Goal: Information Seeking & Learning: Find contact information

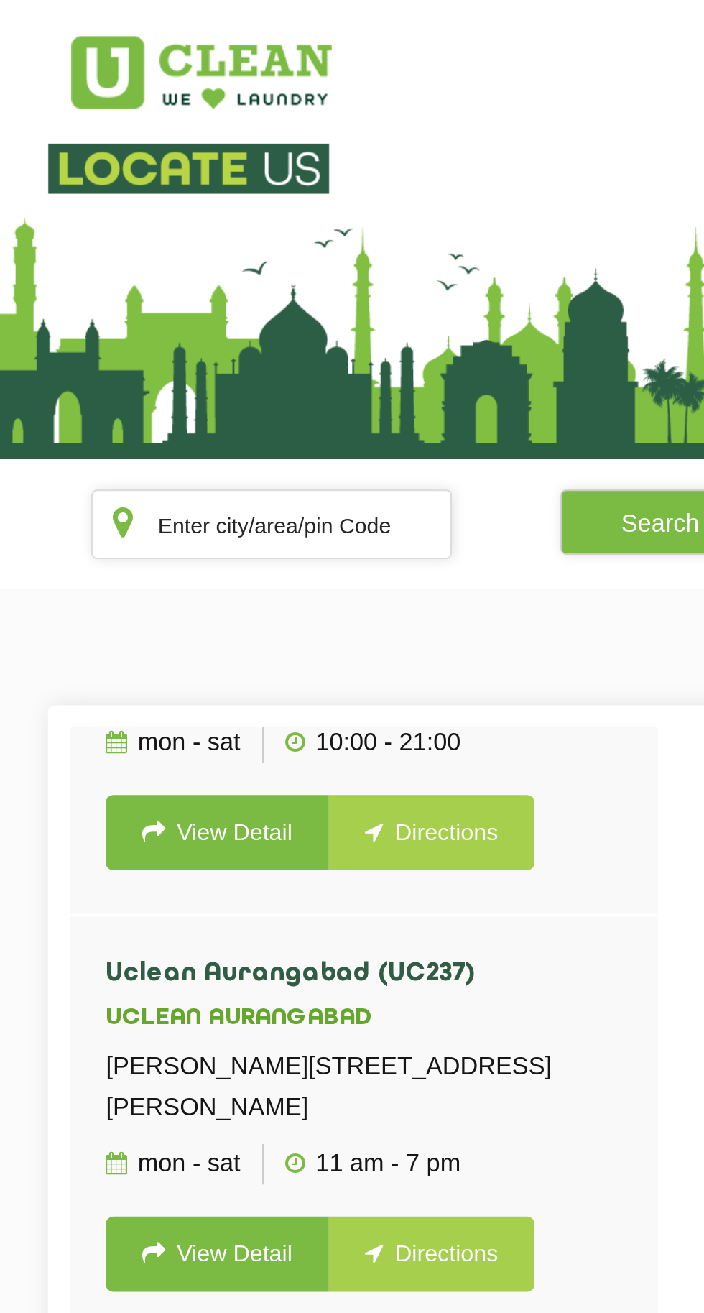
scroll to position [11592, 0]
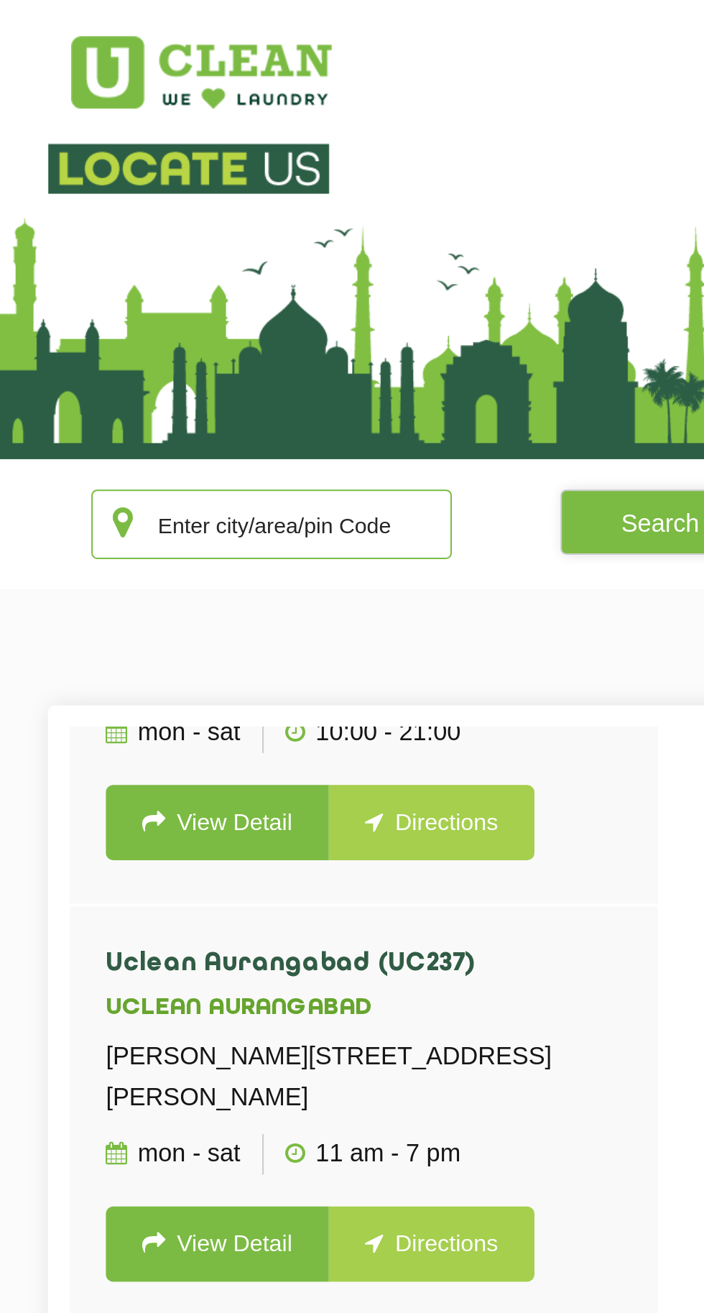
click at [267, 254] on input "text" at bounding box center [211, 260] width 179 height 34
type input "F"
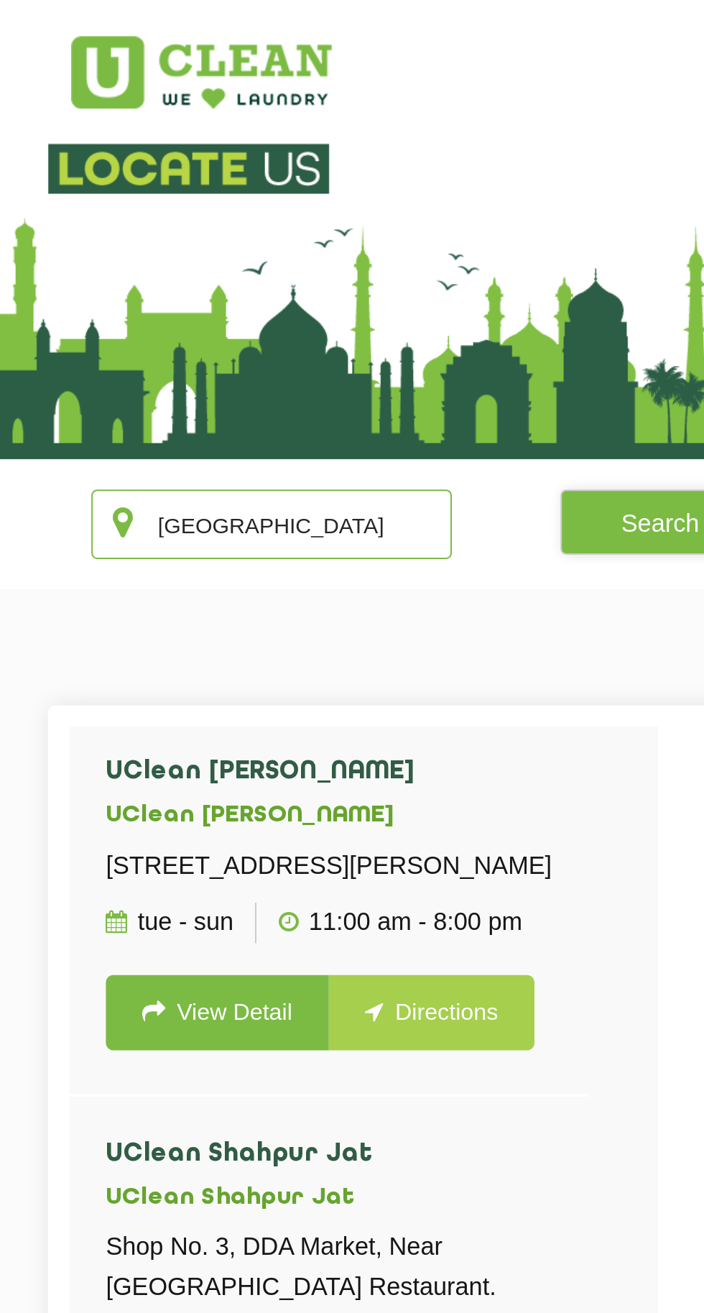
scroll to position [2431, 0]
type input "[GEOGRAPHIC_DATA]"
click at [392, 248] on button "Search" at bounding box center [404, 259] width 99 height 32
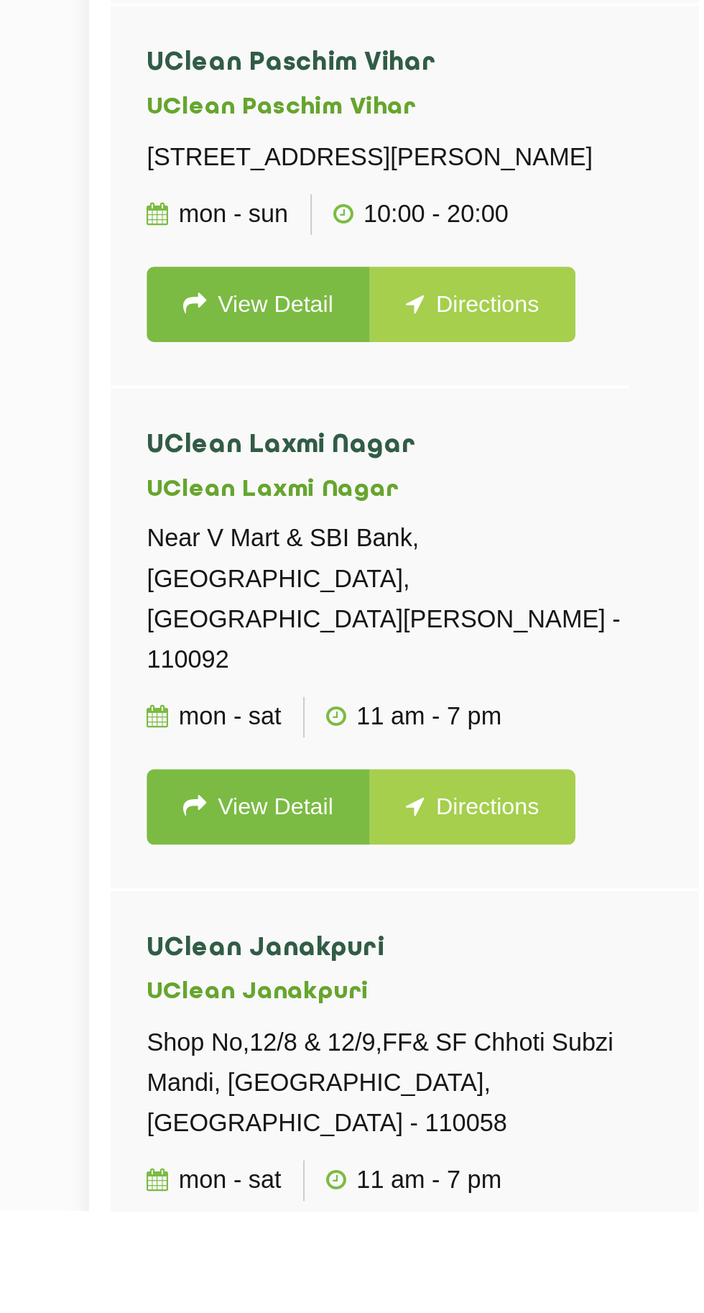
scroll to position [78, 0]
click at [196, 1131] on link "View Detail" at bounding box center [184, 1112] width 111 height 37
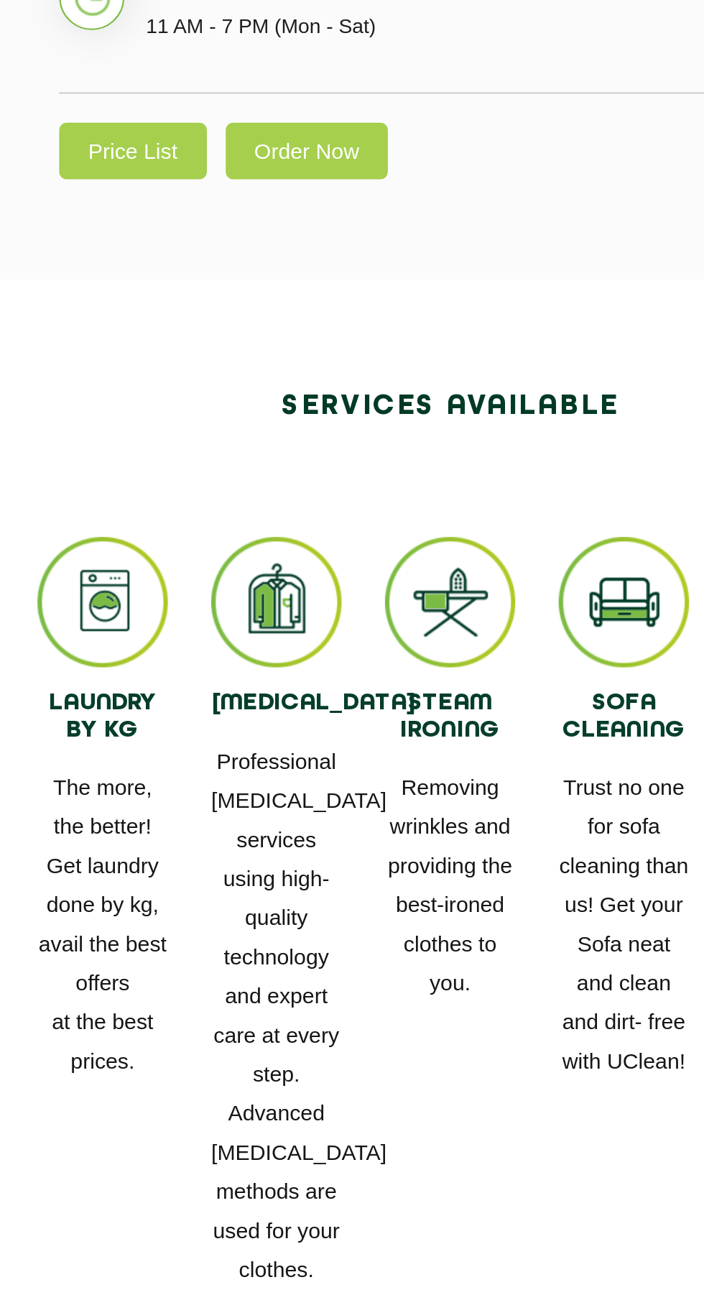
scroll to position [246, 0]
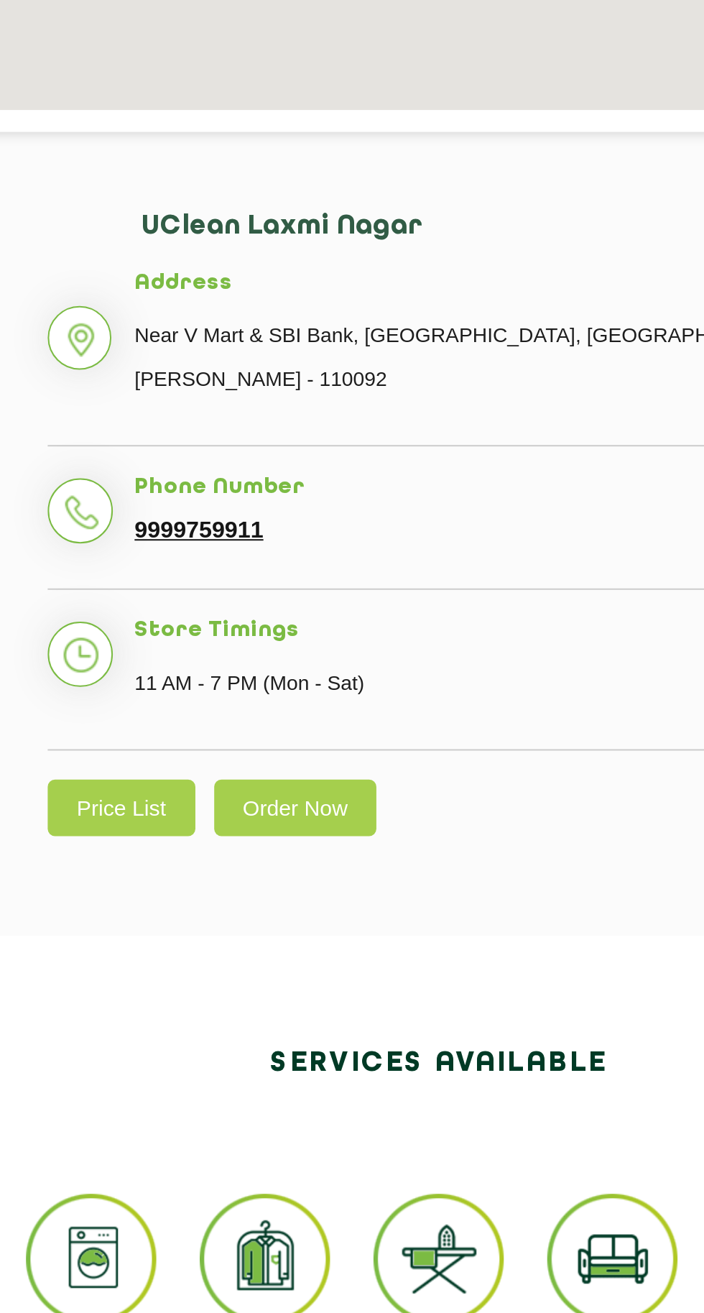
click at [236, 590] on link "9999759911" at bounding box center [233, 595] width 64 height 13
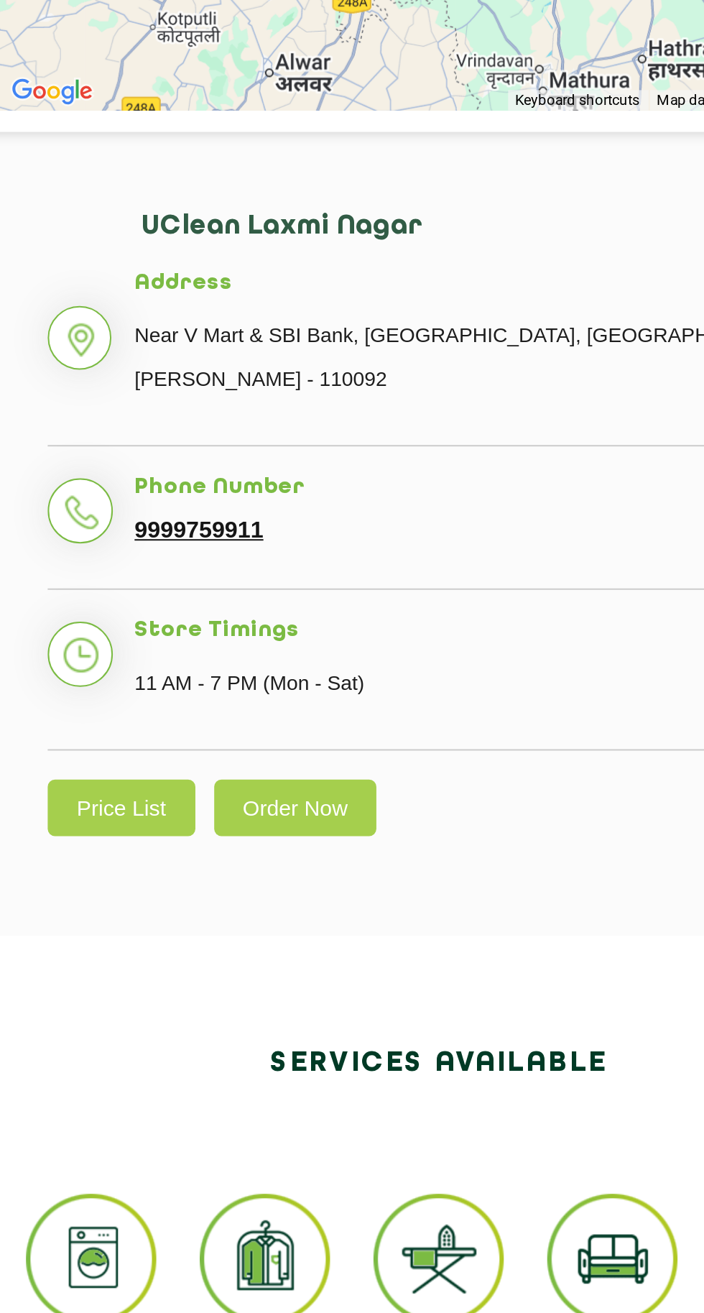
click at [226, 590] on link "9999759911" at bounding box center [233, 595] width 64 height 13
click at [170, 590] on li "Phone Number 9999759911" at bounding box center [352, 597] width 388 height 57
click at [178, 591] on li "Phone Number 9999759911" at bounding box center [352, 597] width 388 height 57
click at [170, 588] on li "Phone Number 9999759911" at bounding box center [352, 597] width 388 height 57
click at [224, 599] on link "9999759911" at bounding box center [233, 595] width 64 height 13
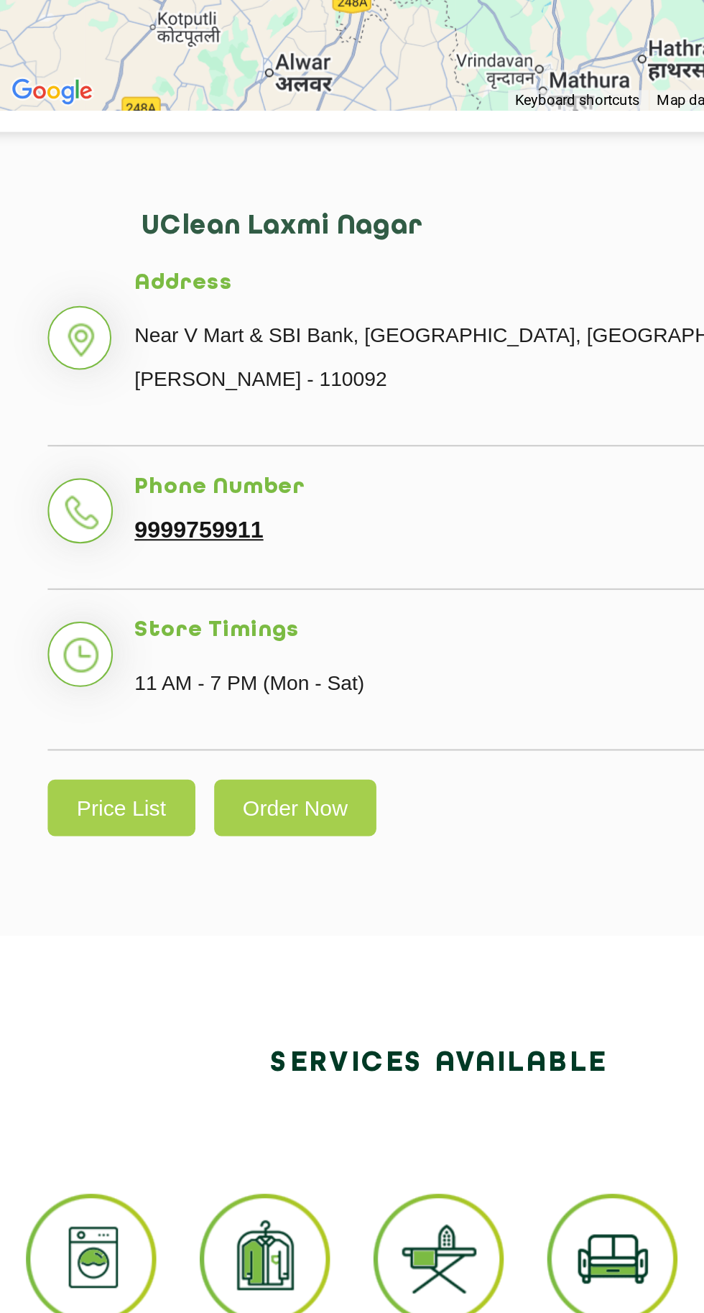
click at [224, 601] on link "9999759911" at bounding box center [233, 595] width 64 height 13
click at [239, 589] on link "9999759911" at bounding box center [233, 595] width 64 height 13
click at [238, 592] on link "9999759911" at bounding box center [233, 595] width 64 height 13
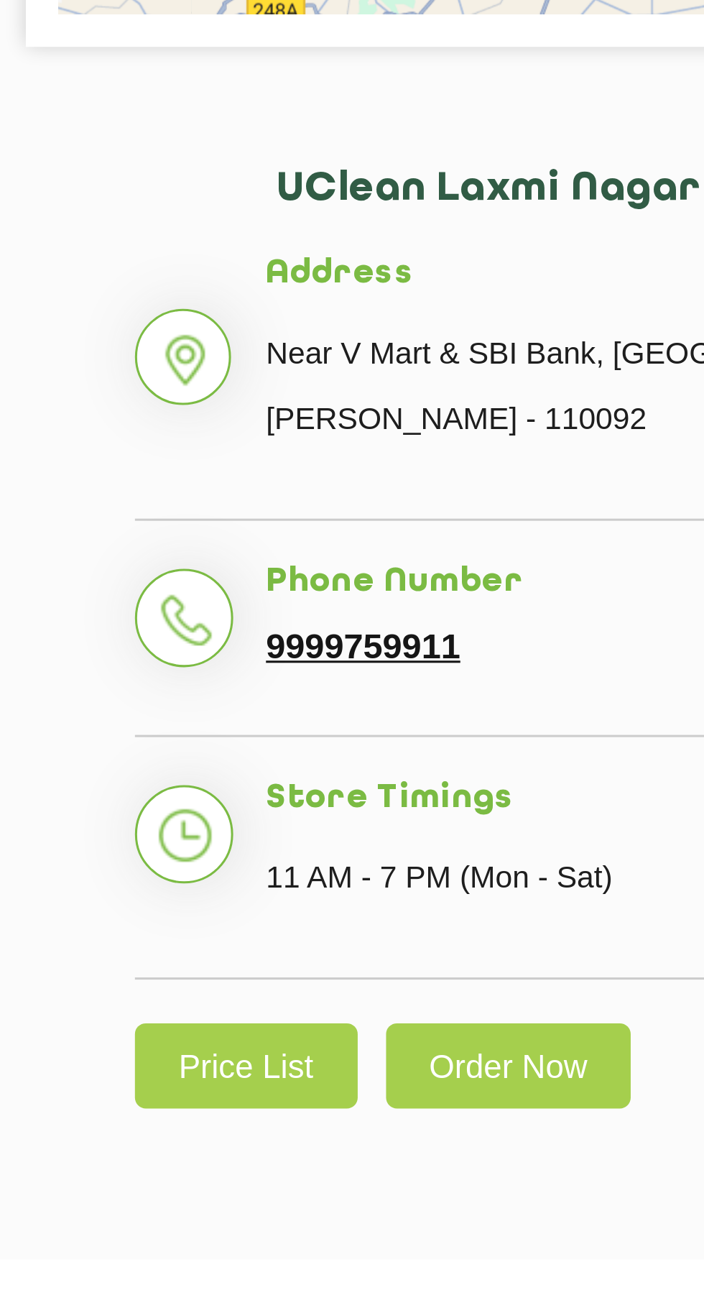
click at [200, 982] on link "Price List" at bounding box center [194, 979] width 73 height 28
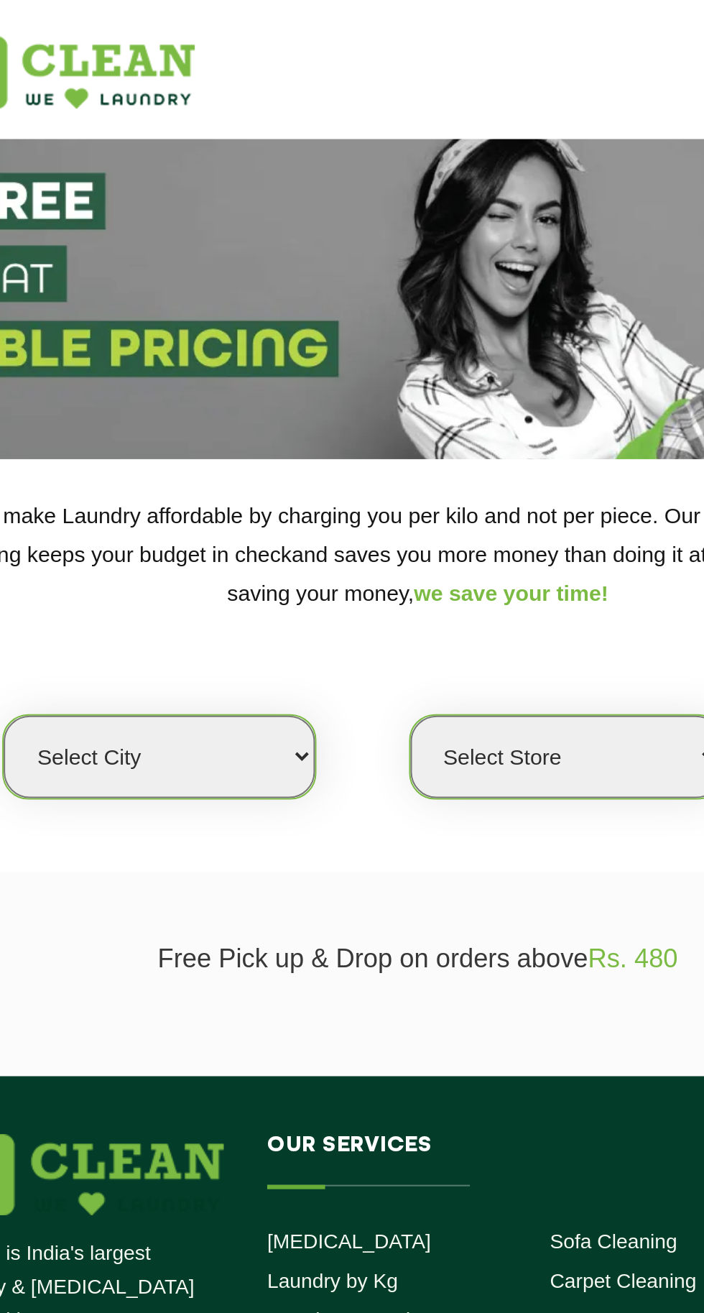
click at [276, 374] on select "Select city [GEOGRAPHIC_DATA] [GEOGRAPHIC_DATA] [GEOGRAPHIC_DATA] [GEOGRAPHIC_D…" at bounding box center [224, 375] width 155 height 41
select select "1"
click at [147, 355] on select "Select city [GEOGRAPHIC_DATA] [GEOGRAPHIC_DATA] [GEOGRAPHIC_DATA] [GEOGRAPHIC_D…" at bounding box center [224, 375] width 155 height 41
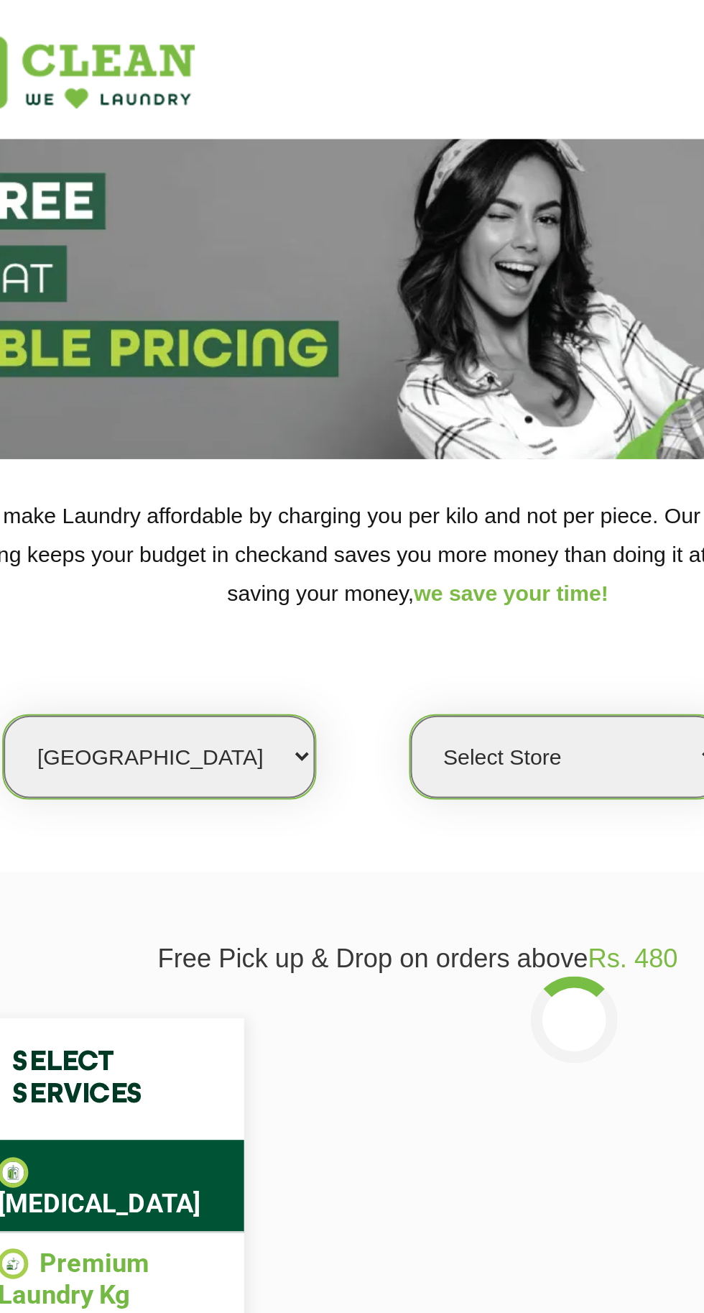
click at [446, 380] on select "Select Store [GEOGRAPHIC_DATA] [GEOGRAPHIC_DATA] 2 [GEOGRAPHIC_DATA] [PERSON_NA…" at bounding box center [426, 375] width 155 height 41
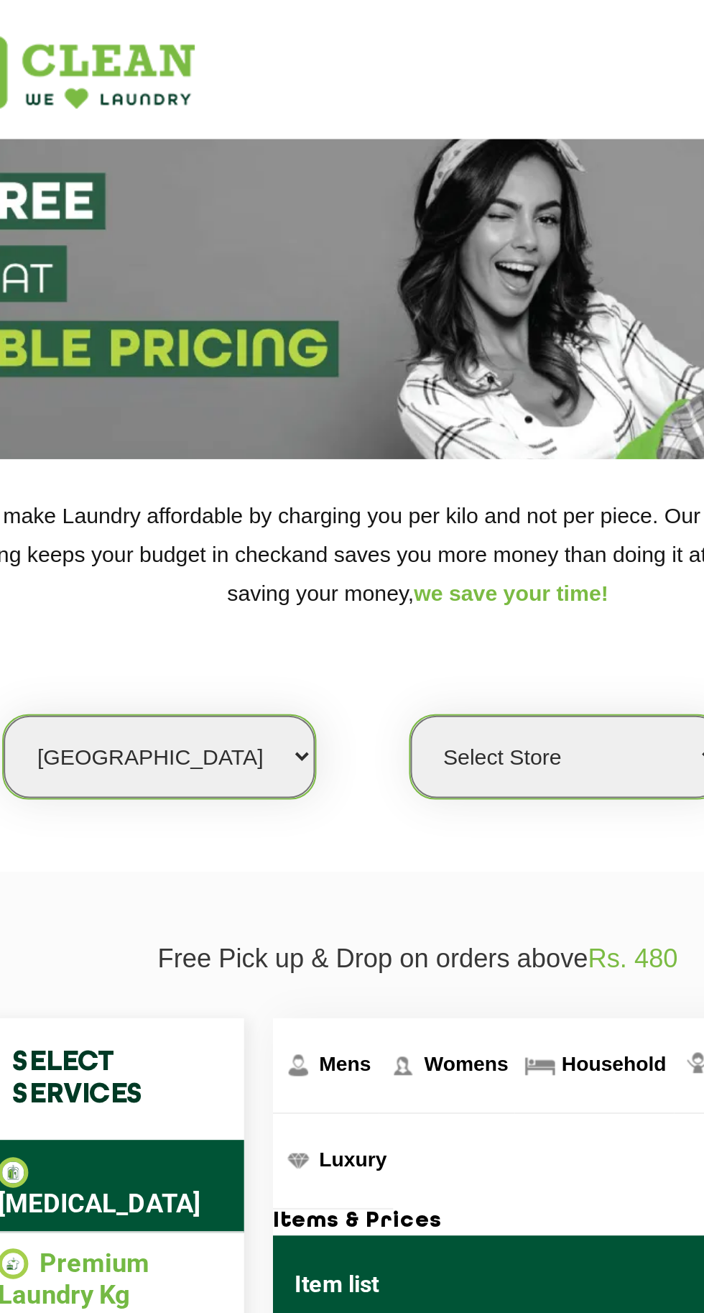
select select "582"
click at [349, 355] on select "Select Store [GEOGRAPHIC_DATA] [GEOGRAPHIC_DATA] 2 [GEOGRAPHIC_DATA] [PERSON_NA…" at bounding box center [426, 375] width 155 height 41
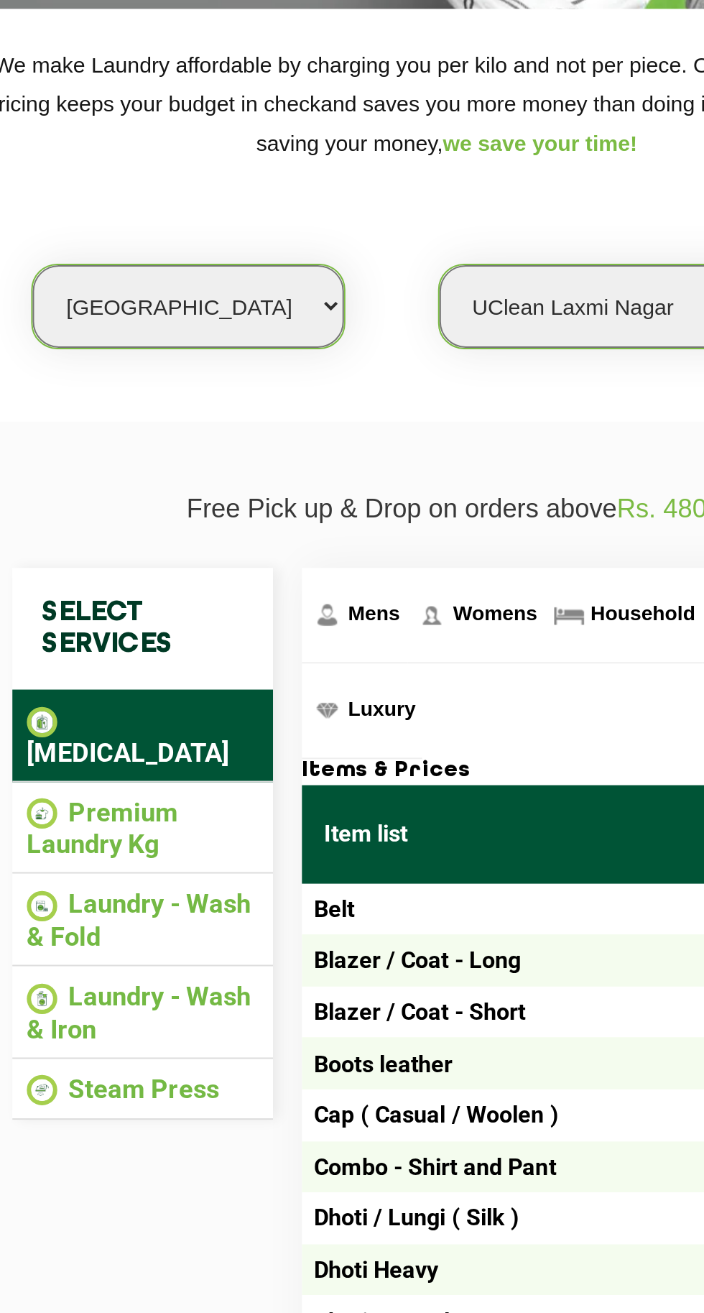
click at [187, 664] on li "Laundry - Wash & Fold" at bounding box center [201, 680] width 115 height 32
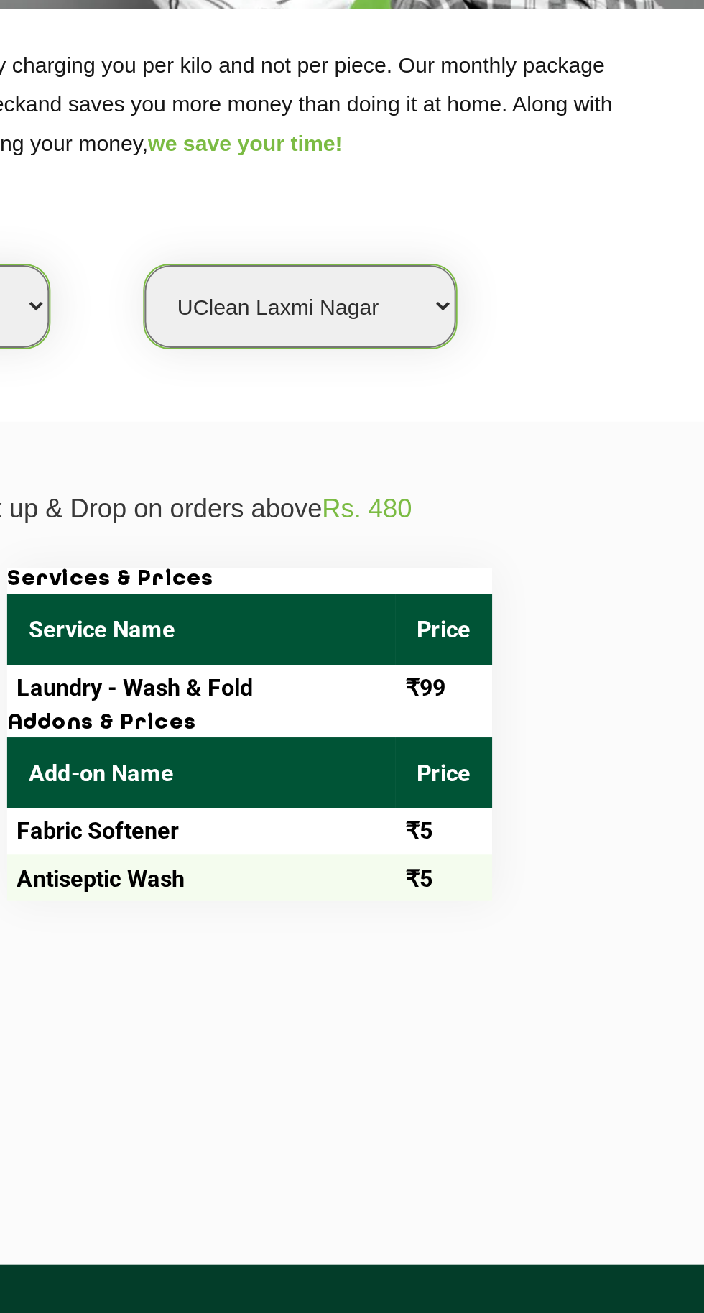
click at [479, 739] on div "Select Services [MEDICAL_DATA] Premium Laundry Kg Laundry - Wash & Fold Laundry…" at bounding box center [352, 642] width 453 height 274
click at [471, 746] on div "Select Services [MEDICAL_DATA] Premium Laundry Kg Laundry - Wash & Fold Laundry…" at bounding box center [352, 642] width 453 height 274
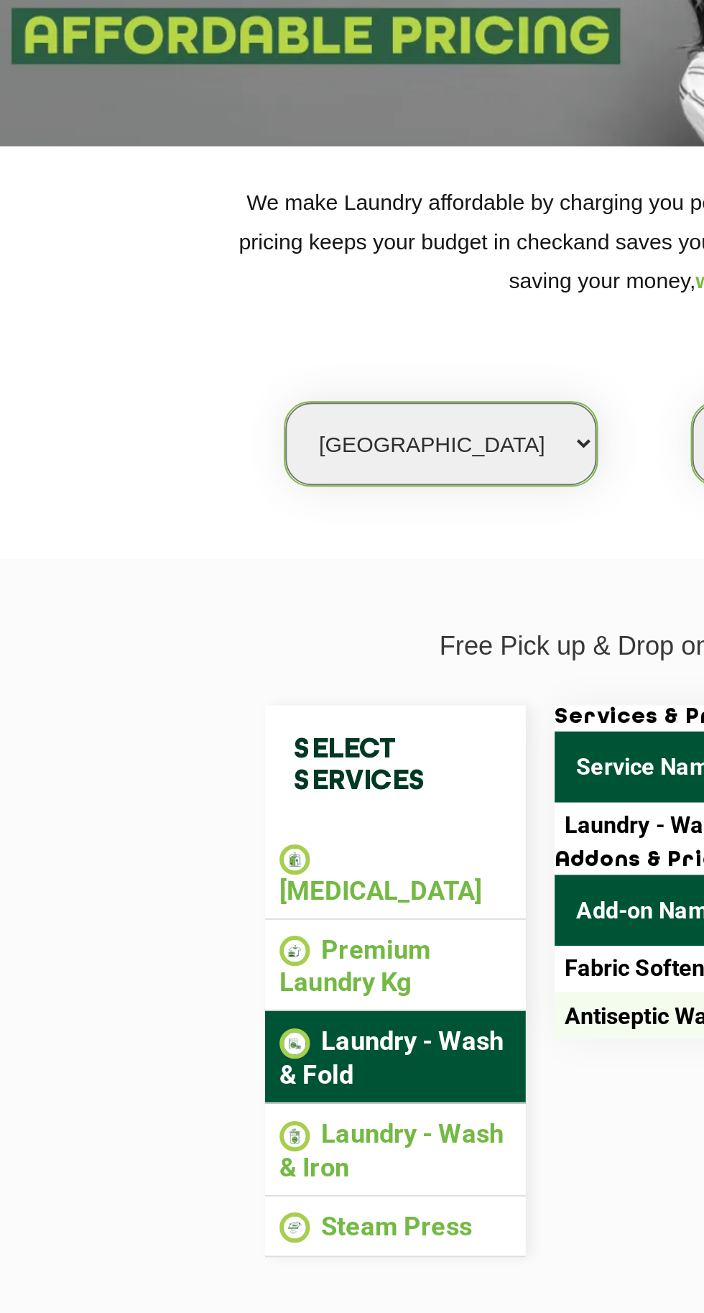
click at [235, 624] on li "Premium Laundry Kg" at bounding box center [201, 635] width 115 height 32
